Goal: Task Accomplishment & Management: Manage account settings

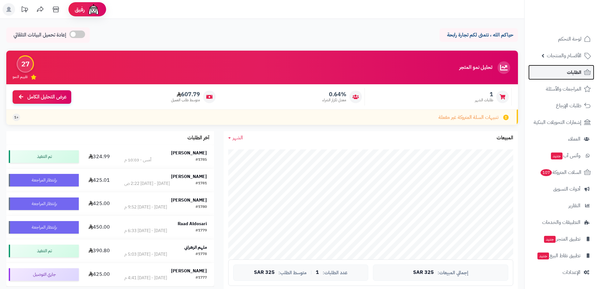
click at [559, 77] on link "الطلبات" at bounding box center [561, 72] width 66 height 15
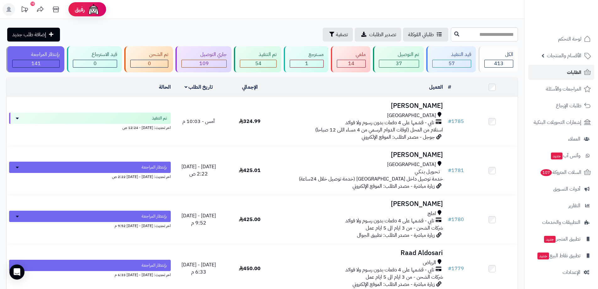
click at [563, 70] on link "الطلبات" at bounding box center [561, 72] width 66 height 15
